Goal: Task Accomplishment & Management: Use online tool/utility

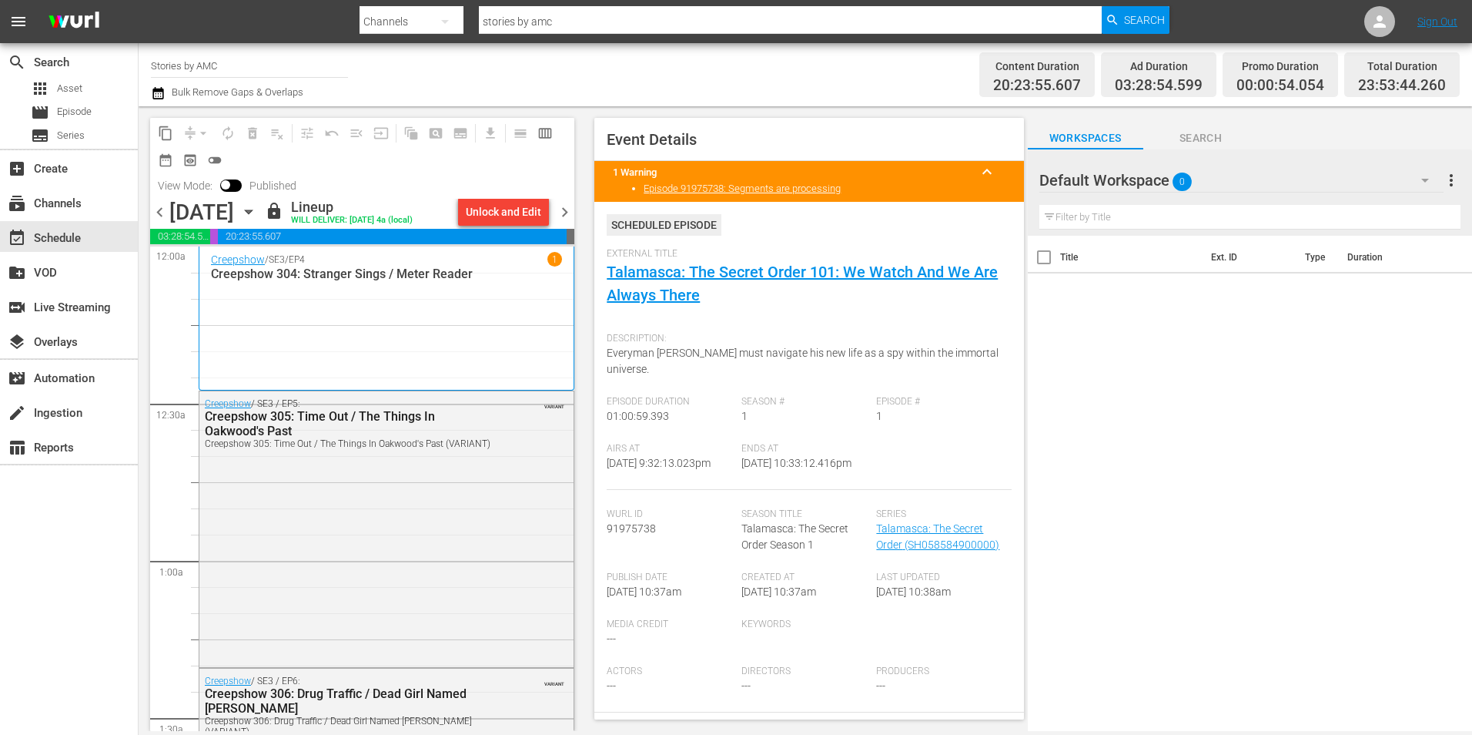
scroll to position [6628, 0]
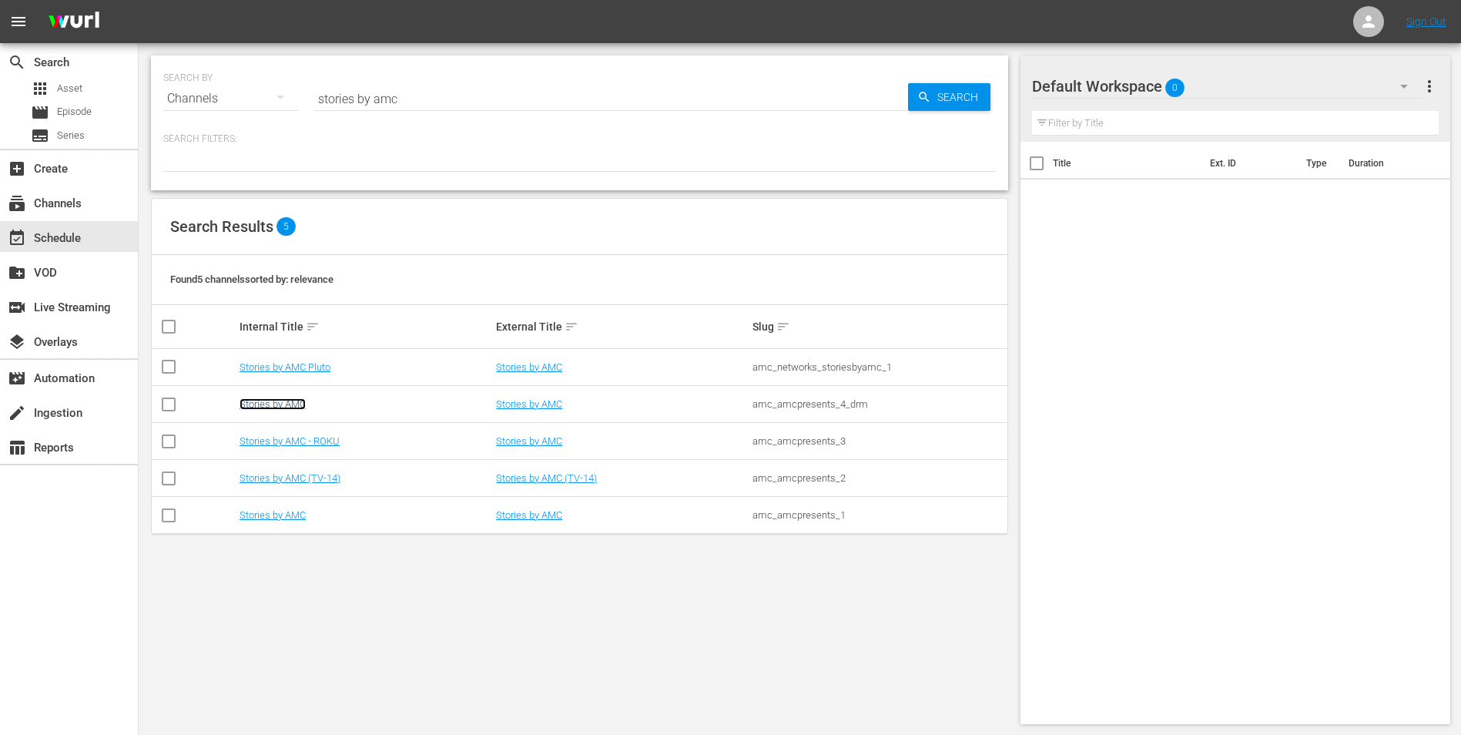
click at [243, 399] on link "Stories by AMC" at bounding box center [273, 404] width 66 height 12
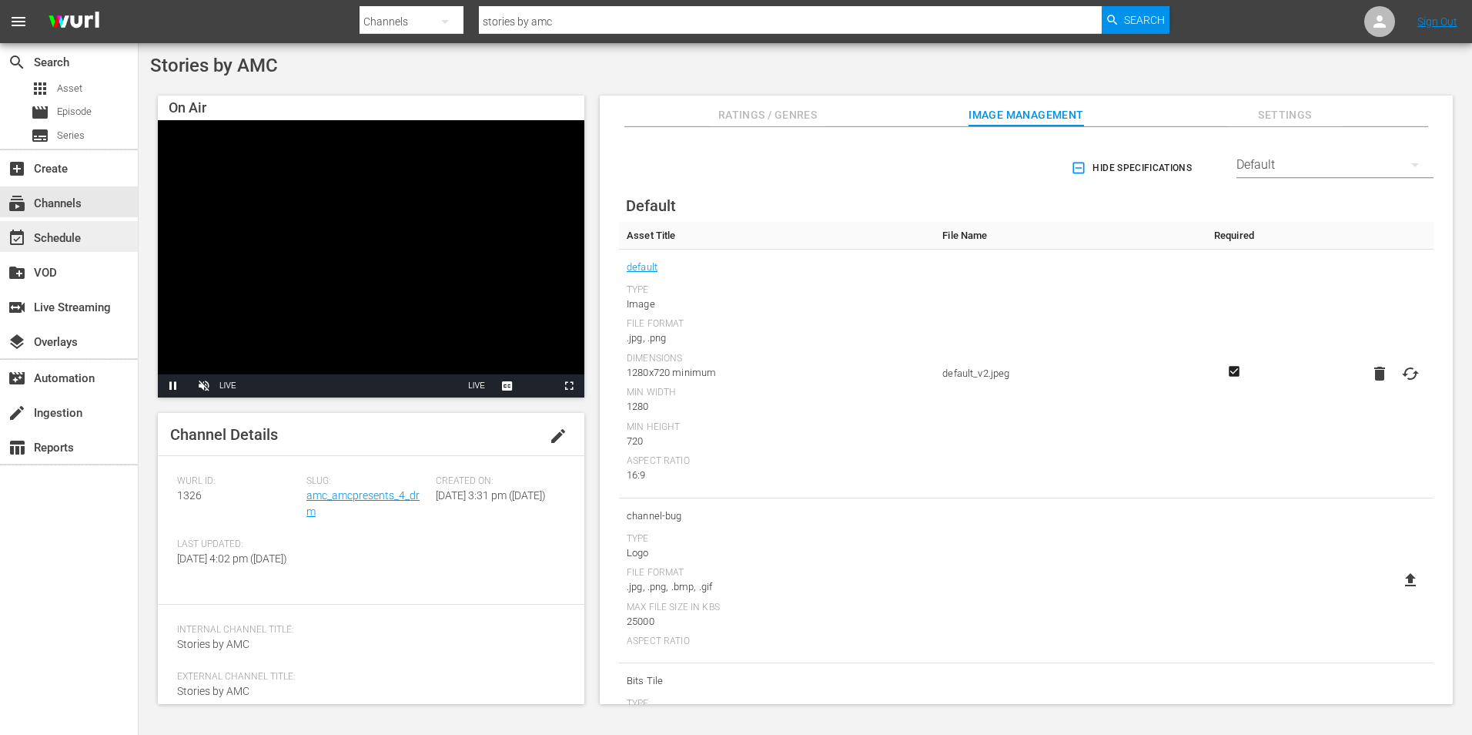
click at [99, 242] on div "event_available Schedule" at bounding box center [69, 236] width 138 height 31
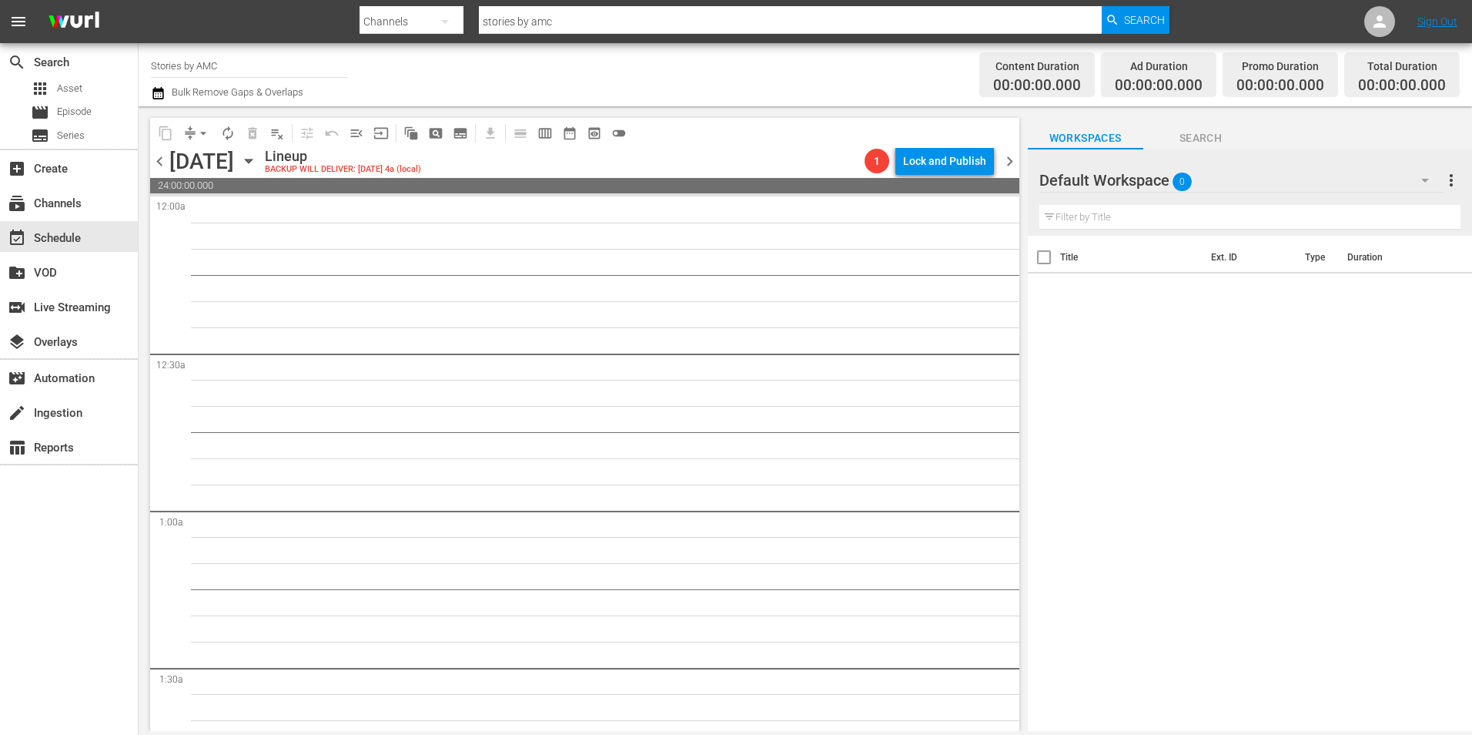
click at [257, 169] on icon "button" at bounding box center [248, 160] width 17 height 17
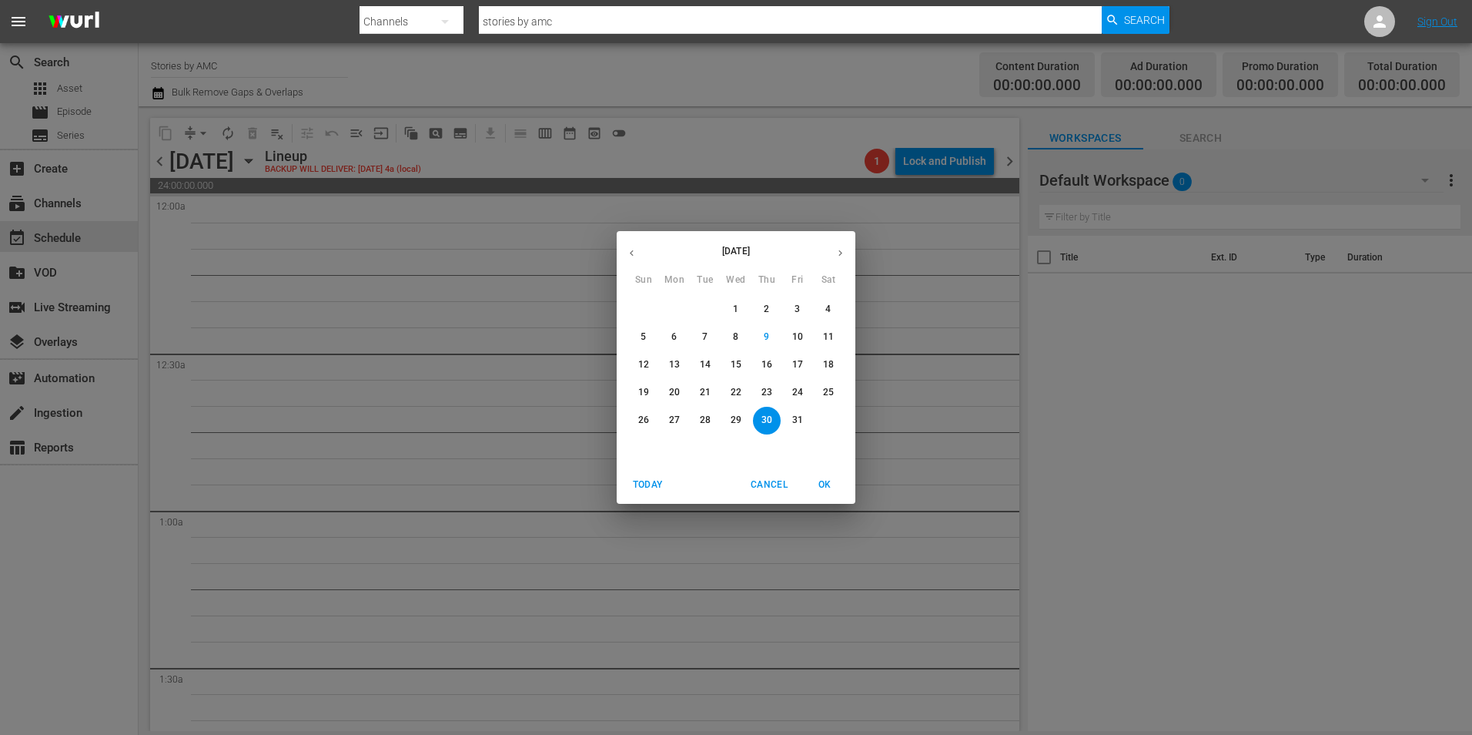
click at [647, 417] on p "26" at bounding box center [643, 420] width 11 height 13
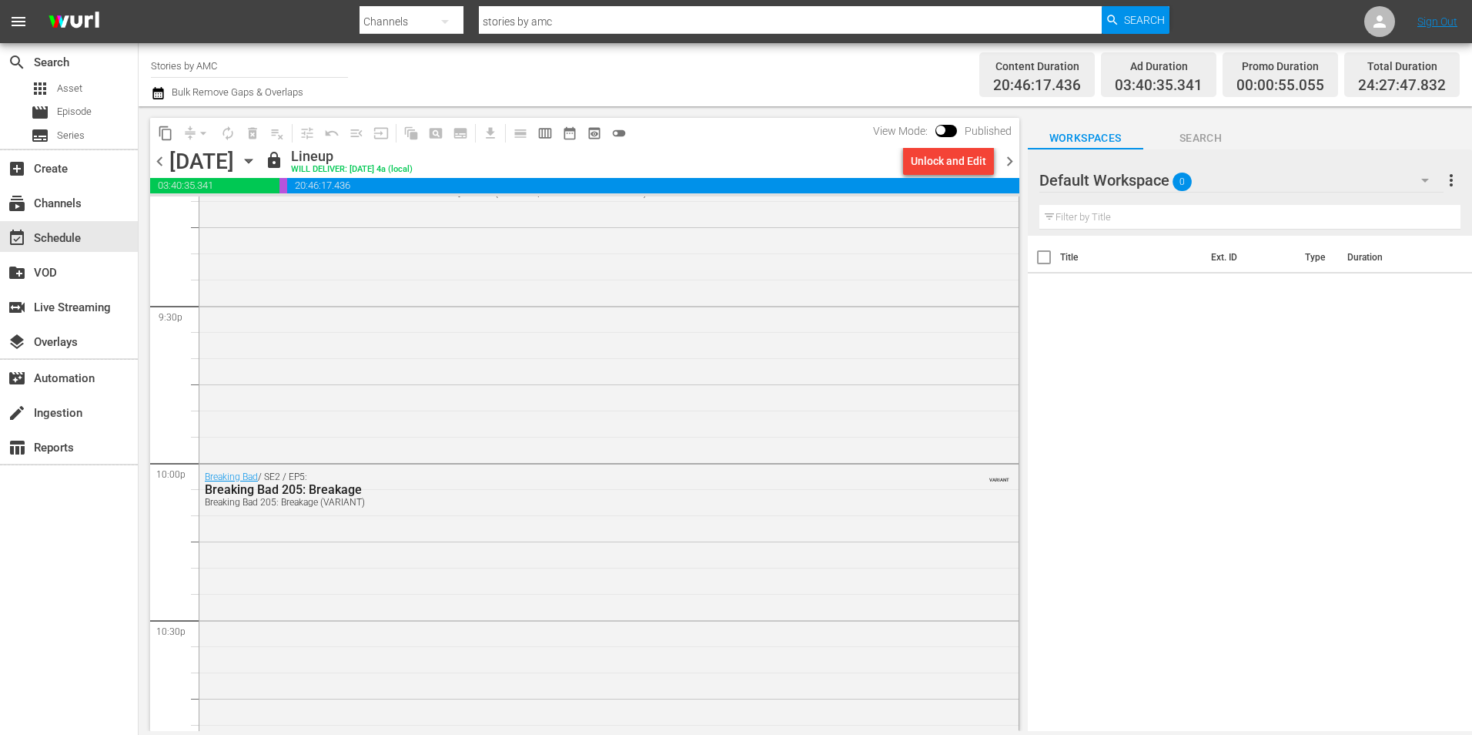
scroll to position [6394, 0]
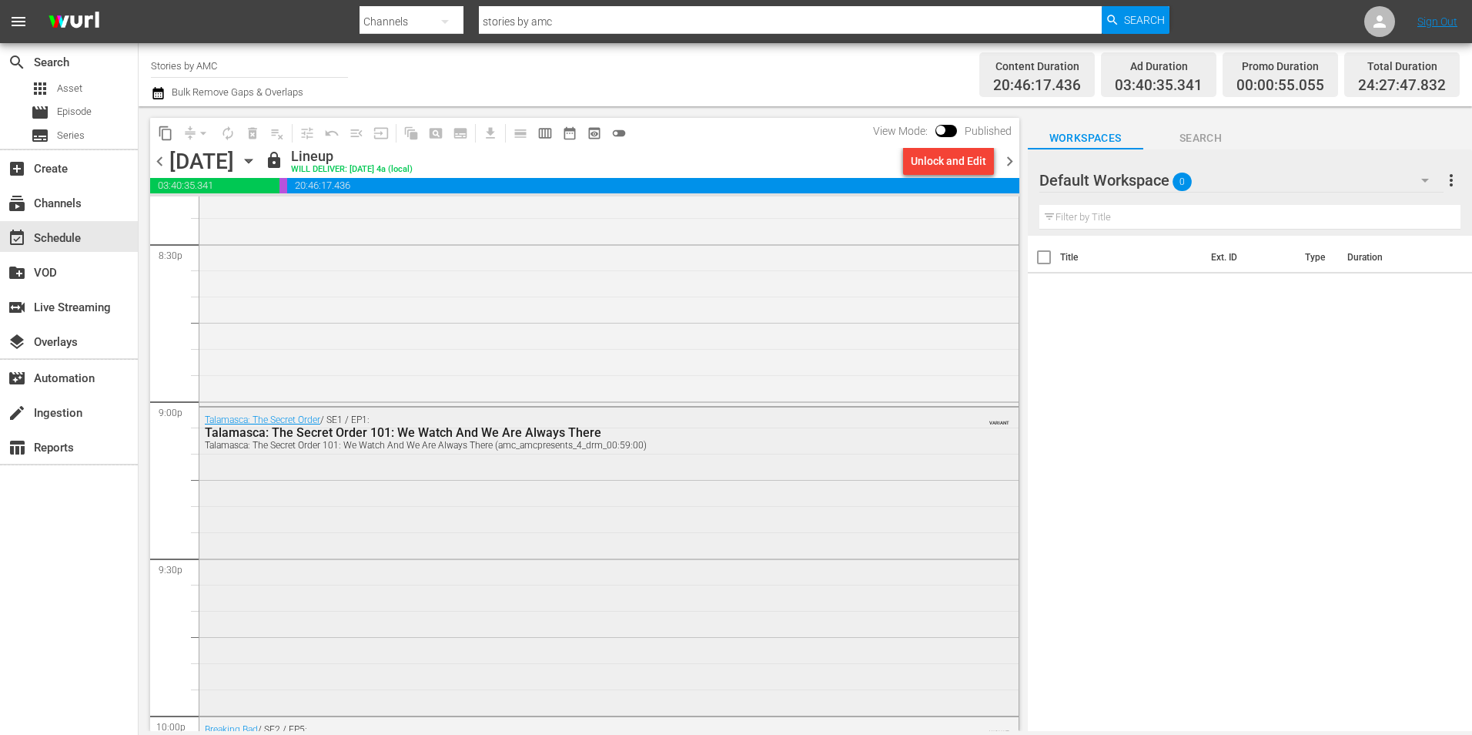
click at [421, 491] on div "Talamasca: The Secret Order / SE1 / EP1: Talamasca: The Secret Order 101: We Wa…" at bounding box center [608, 559] width 819 height 304
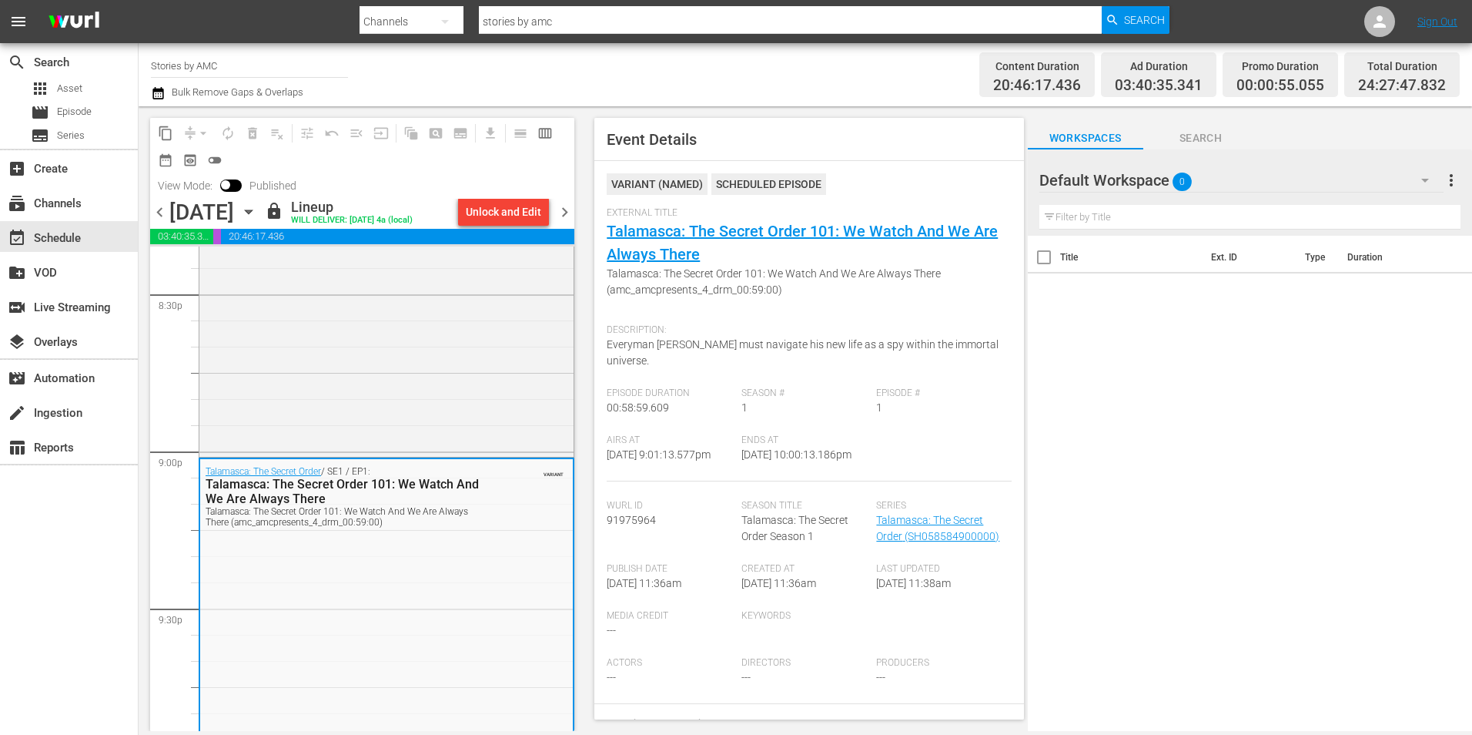
click at [257, 211] on icon "button" at bounding box center [248, 211] width 17 height 17
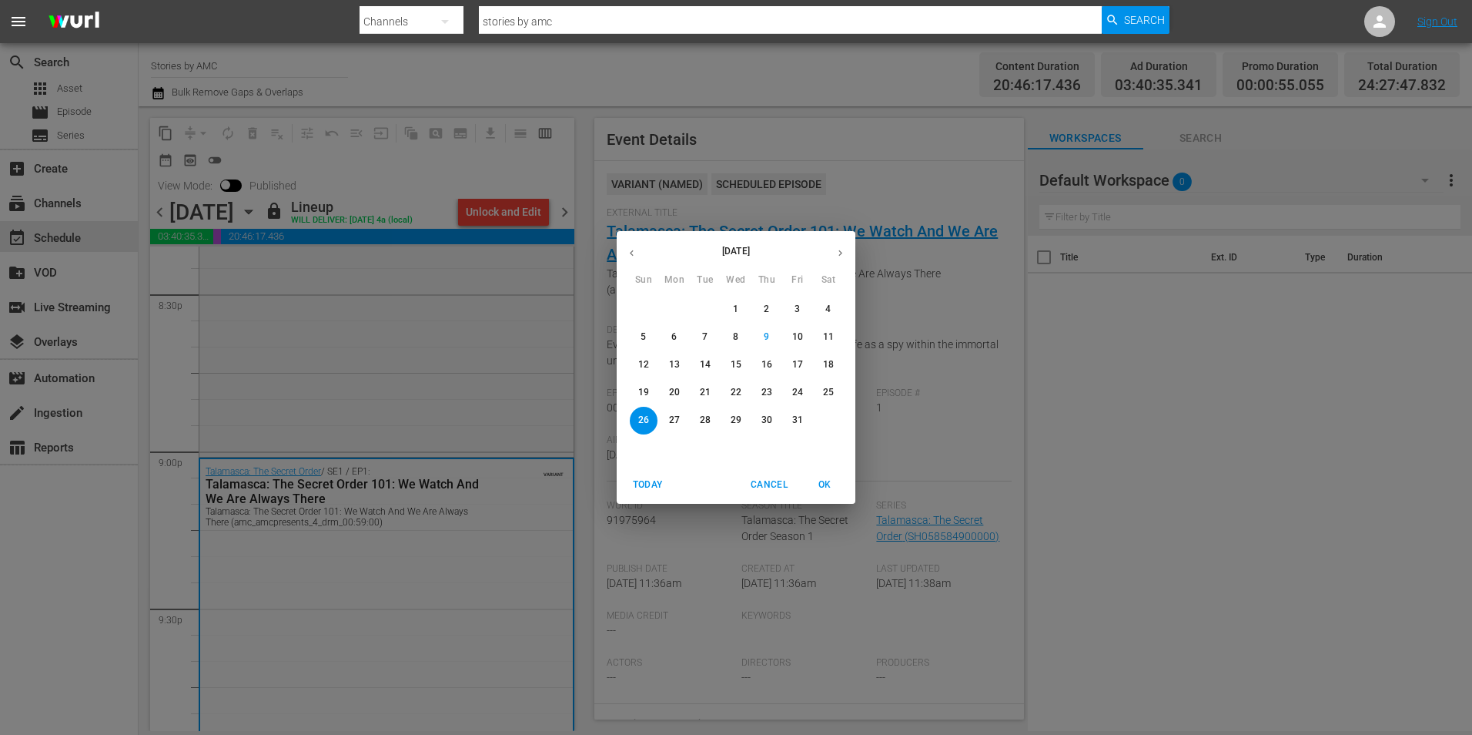
click at [792, 417] on span "31" at bounding box center [798, 420] width 28 height 13
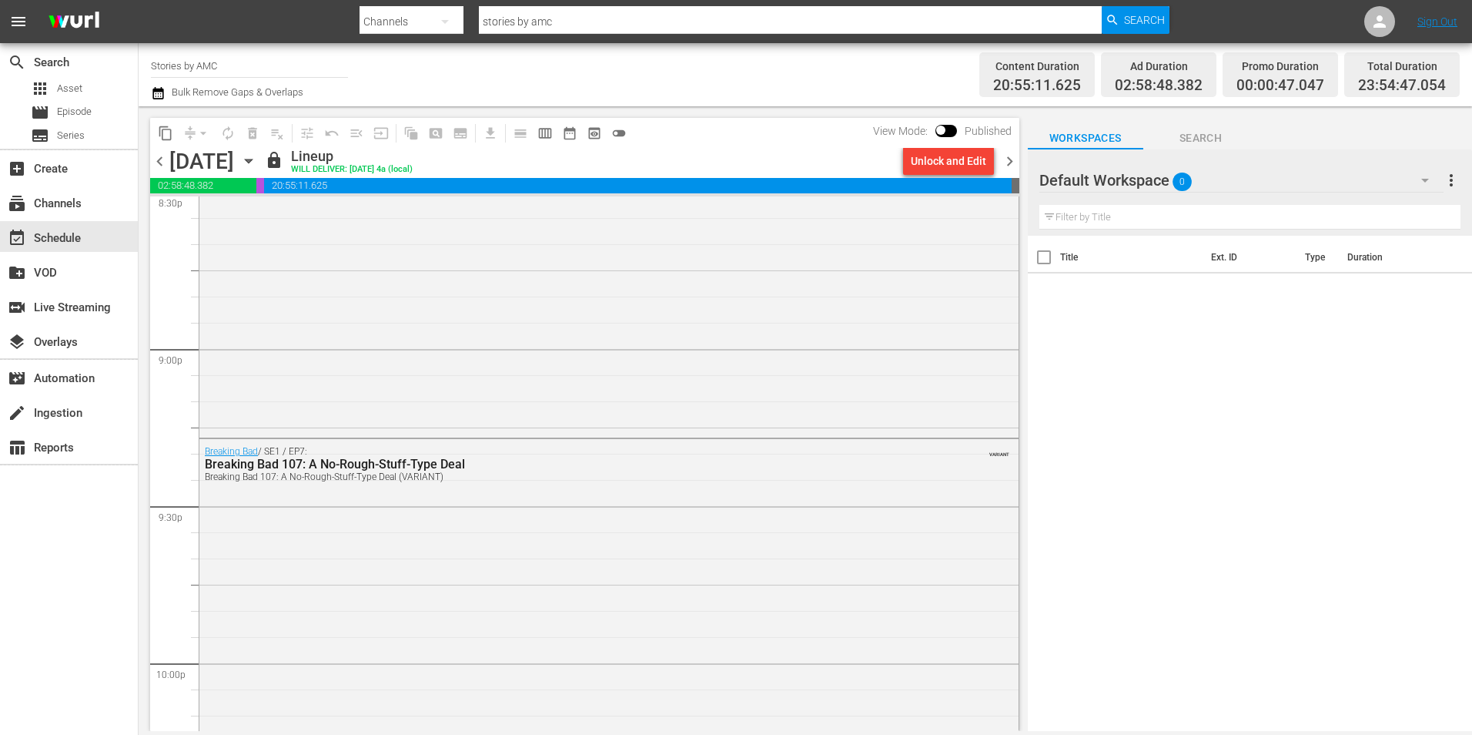
scroll to position [7033, 0]
click at [257, 159] on icon "button" at bounding box center [248, 160] width 17 height 17
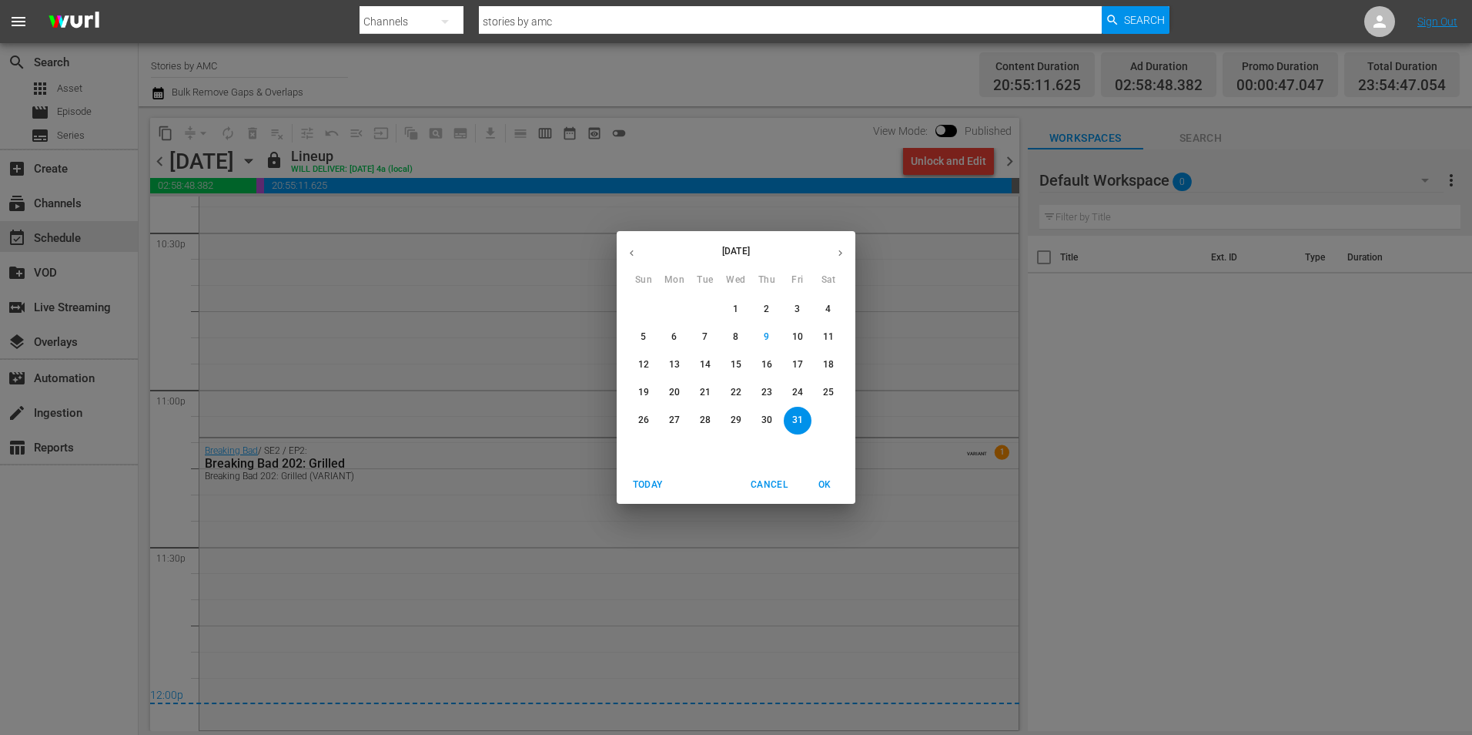
click at [642, 423] on p "26" at bounding box center [643, 420] width 11 height 13
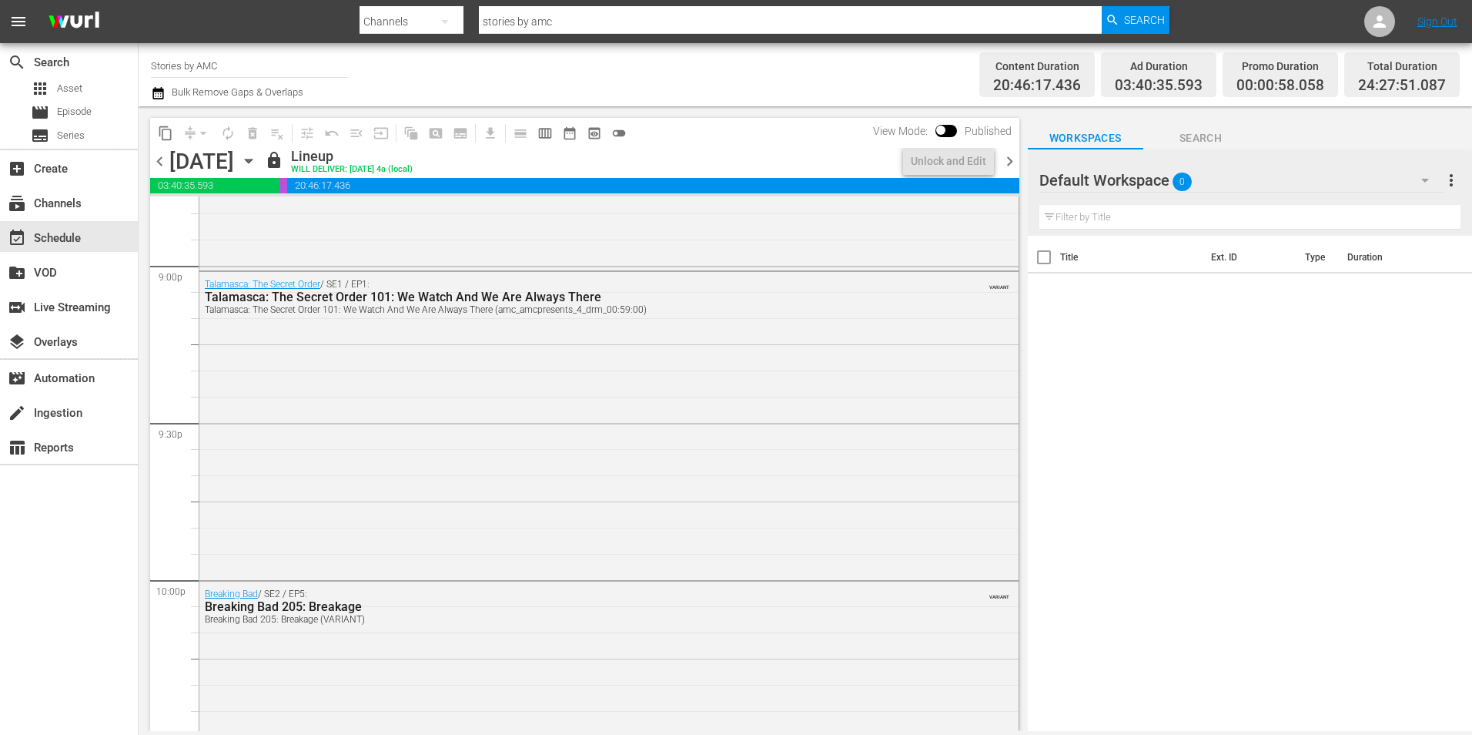
scroll to position [6391, 0]
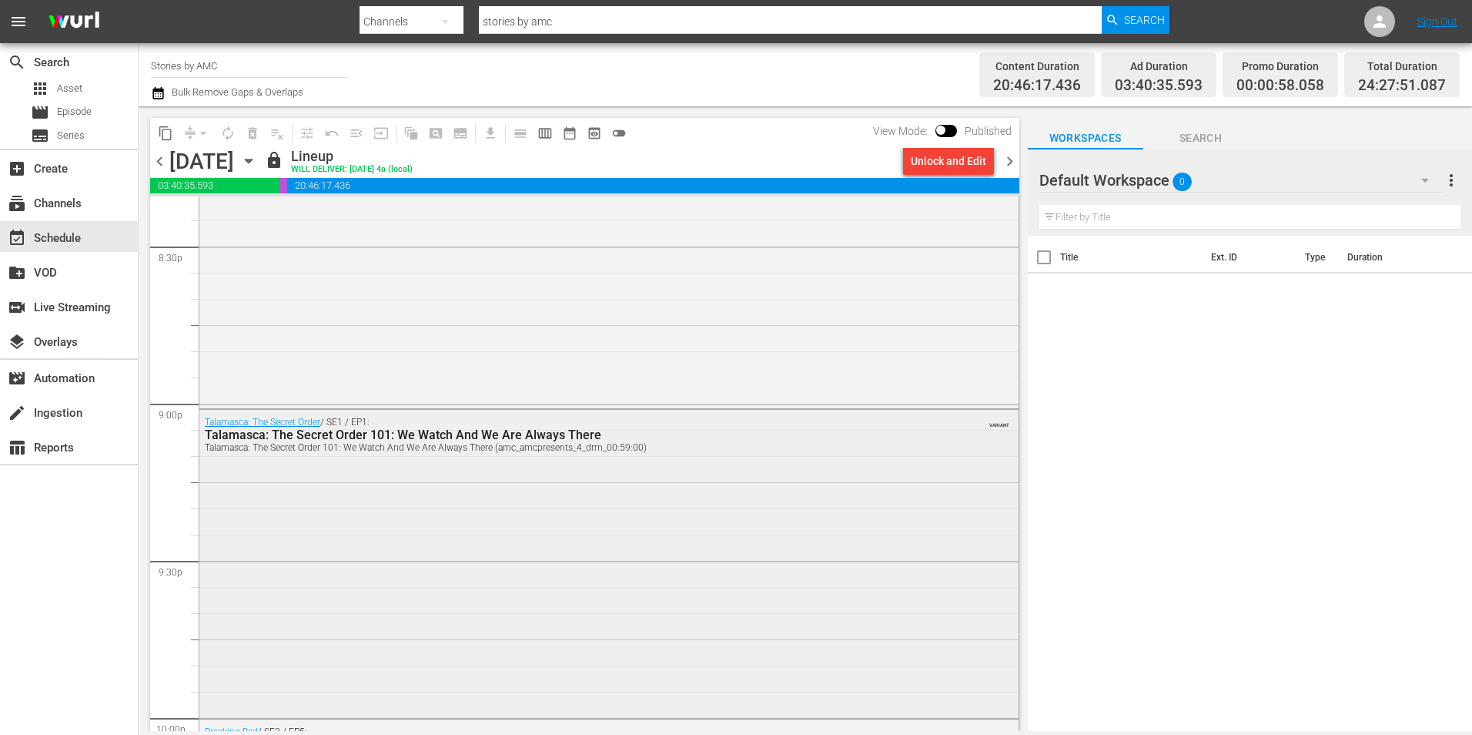
click at [613, 484] on div "Talamasca: The Secret Order / SE1 / EP1: Talamasca: The Secret Order 101: We Wa…" at bounding box center [608, 562] width 819 height 304
